Goal: Task Accomplishment & Management: Complete application form

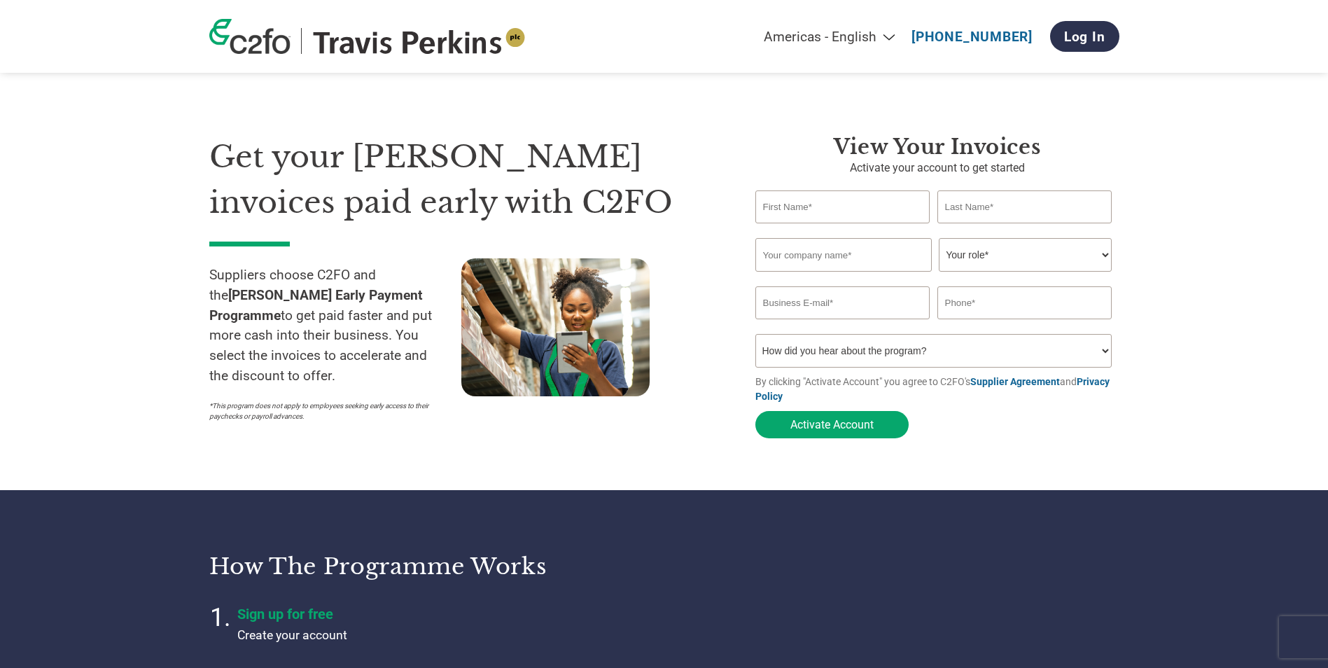
select select "en-[GEOGRAPHIC_DATA]"
click at [869, 202] on input "text" at bounding box center [842, 206] width 175 height 33
type input "[PERSON_NAME]"
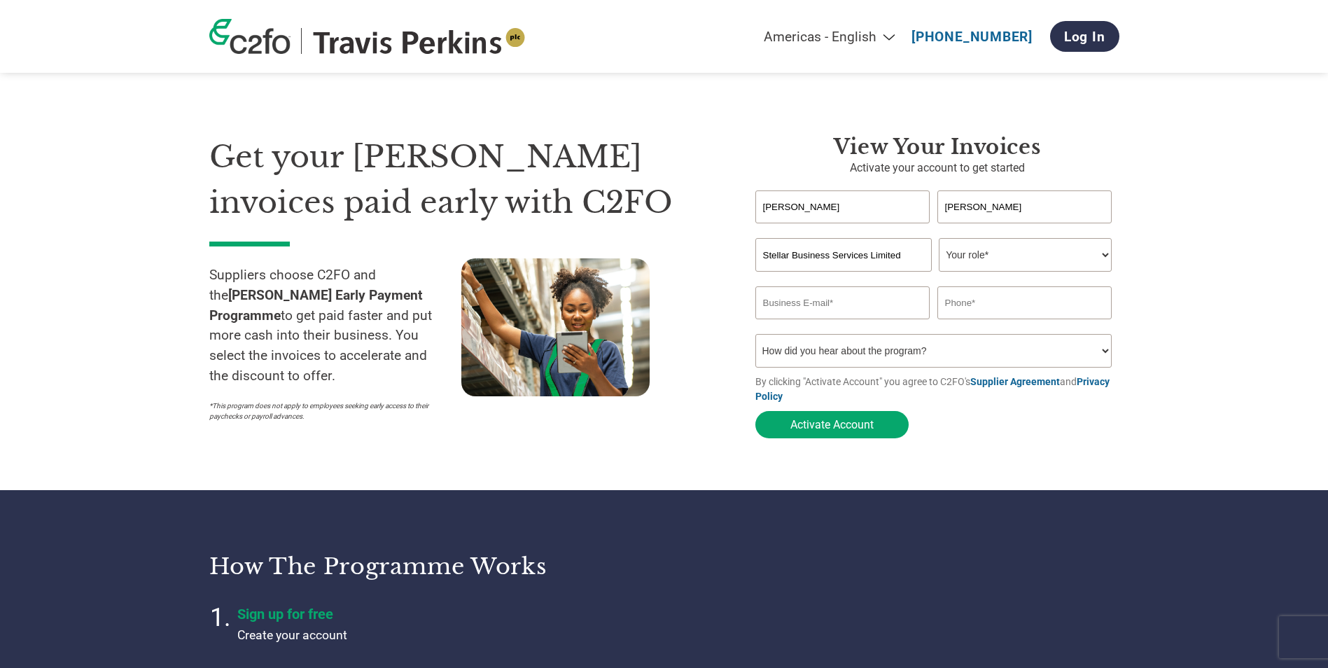
type input "Stellar Business Services Limited"
click at [1054, 262] on select "Your role* CFO Controller Credit Manager Finance Director Treasurer CEO Preside…" at bounding box center [1025, 255] width 173 height 34
select select "ACCOUNTS_RECEIVABLE"
click at [939, 239] on select "Your role* CFO Controller Credit Manager Finance Director Treasurer CEO Preside…" at bounding box center [1025, 255] width 173 height 34
drag, startPoint x: 820, startPoint y: 300, endPoint x: 831, endPoint y: 304, distance: 11.7
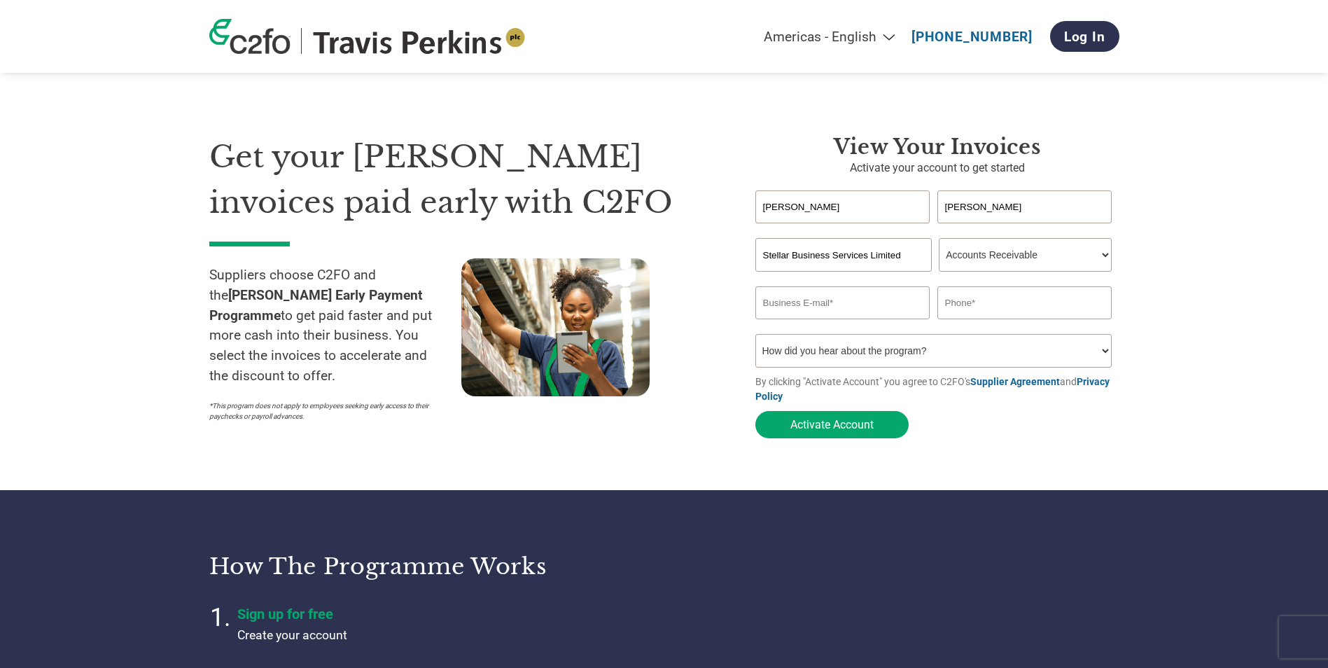
click at [820, 300] on input "email" at bounding box center [842, 302] width 175 height 33
type input "[PERSON_NAME][EMAIL_ADDRESS][DOMAIN_NAME]"
type input "02392230057"
click at [822, 429] on button "Activate Account" at bounding box center [831, 424] width 153 height 27
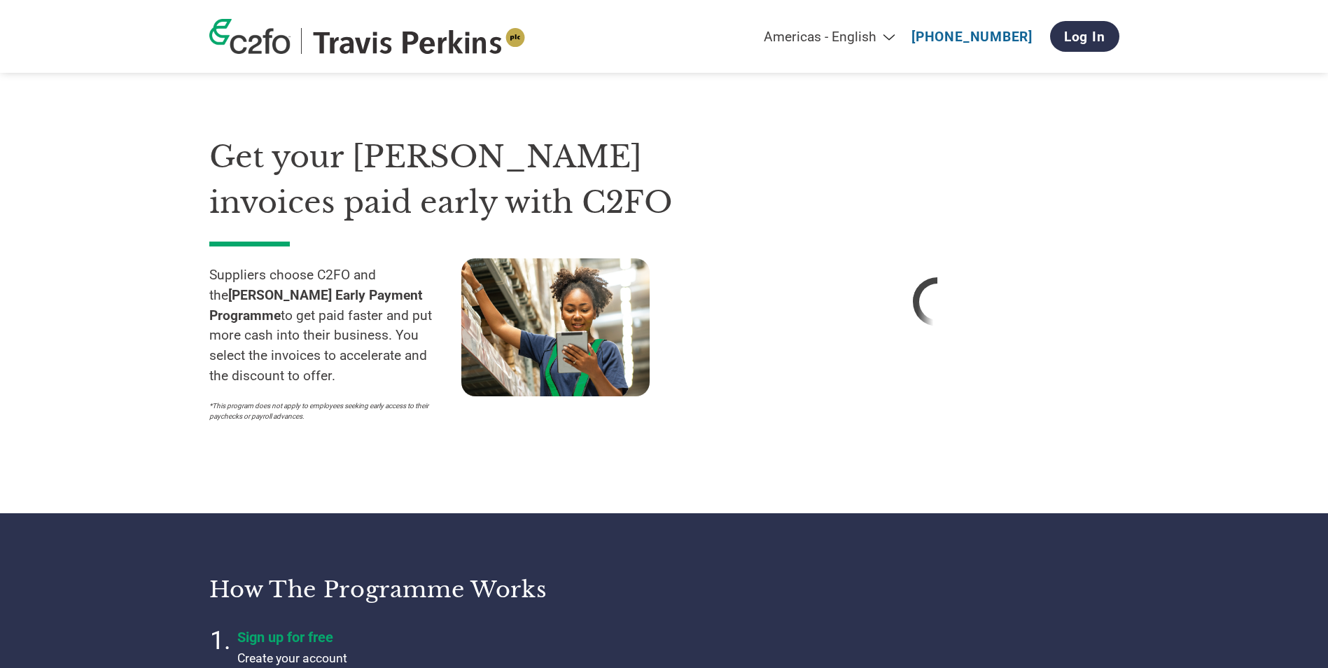
select select "en-[GEOGRAPHIC_DATA]"
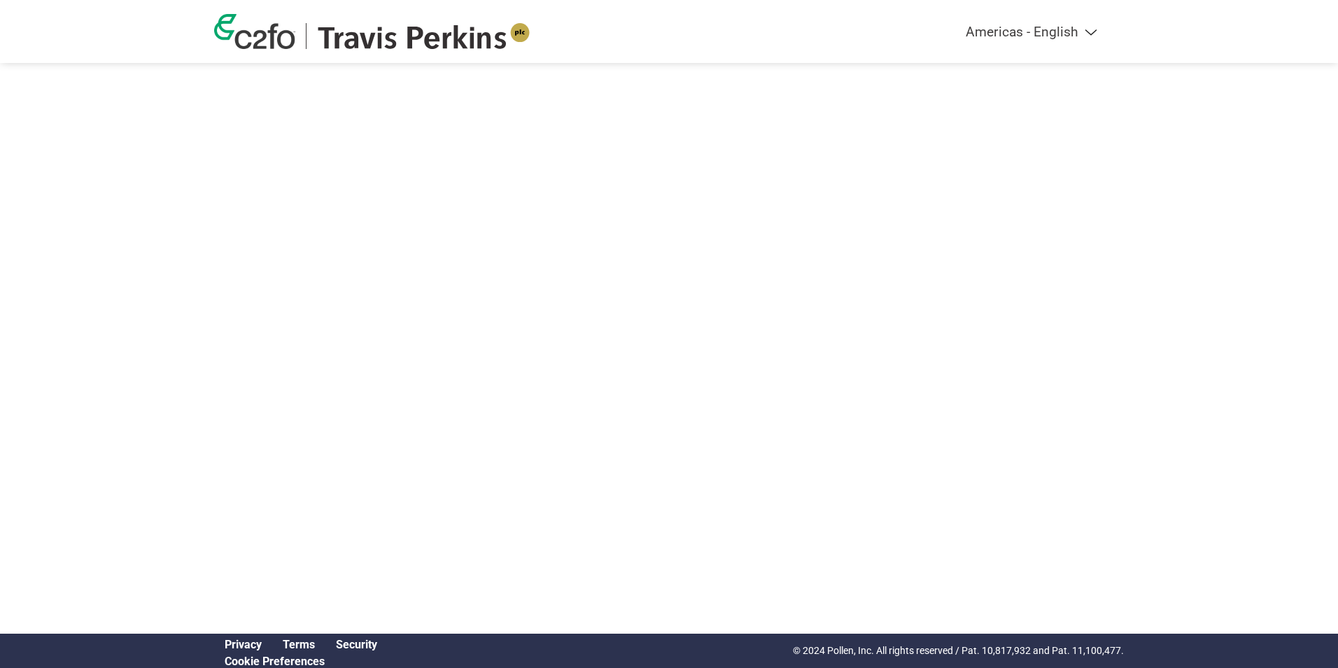
select select "en-[GEOGRAPHIC_DATA]"
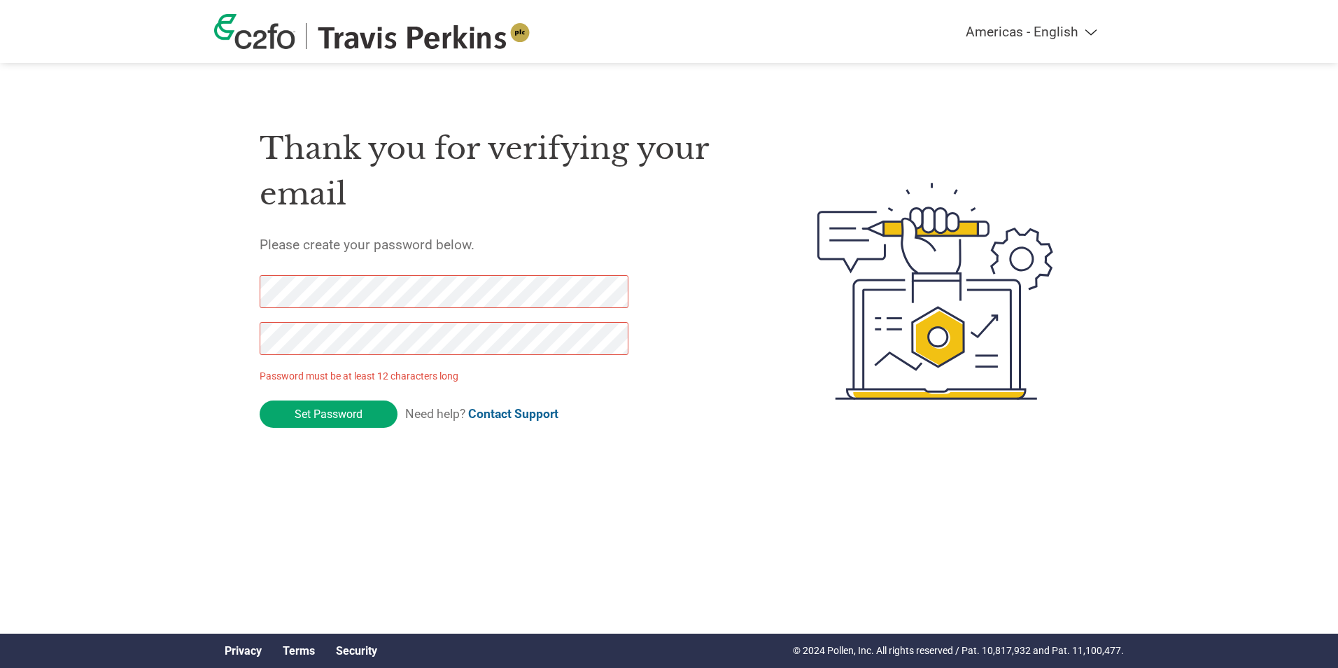
click at [367, 269] on div "Thank you for verifying your email Please create your password below. Password …" at bounding box center [505, 291] width 491 height 371
click at [53, 320] on div "Americas - English Américas - Español Américas - Português Amériques - Français…" at bounding box center [669, 235] width 1338 height 470
click at [101, 342] on div "Americas - English Américas - Español Américas - Português Amériques - Français…" at bounding box center [669, 235] width 1338 height 470
click at [227, 292] on div "Thank you for verifying your email Please create your password below. Password …" at bounding box center [669, 291] width 910 height 371
click at [125, 344] on div "Americas - English Américas - Español Américas - Português Amériques - Français…" at bounding box center [669, 235] width 1338 height 470
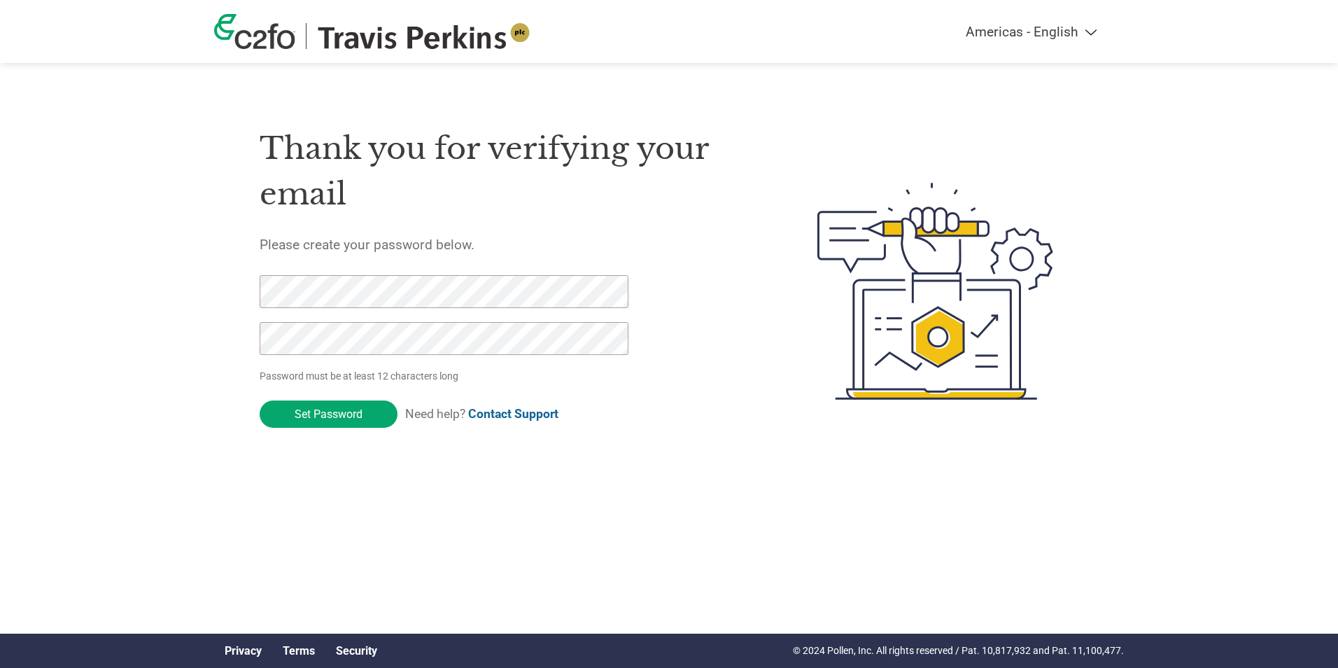
click input "Set Password" at bounding box center [329, 413] width 138 height 27
